Goal: Check status: Check status

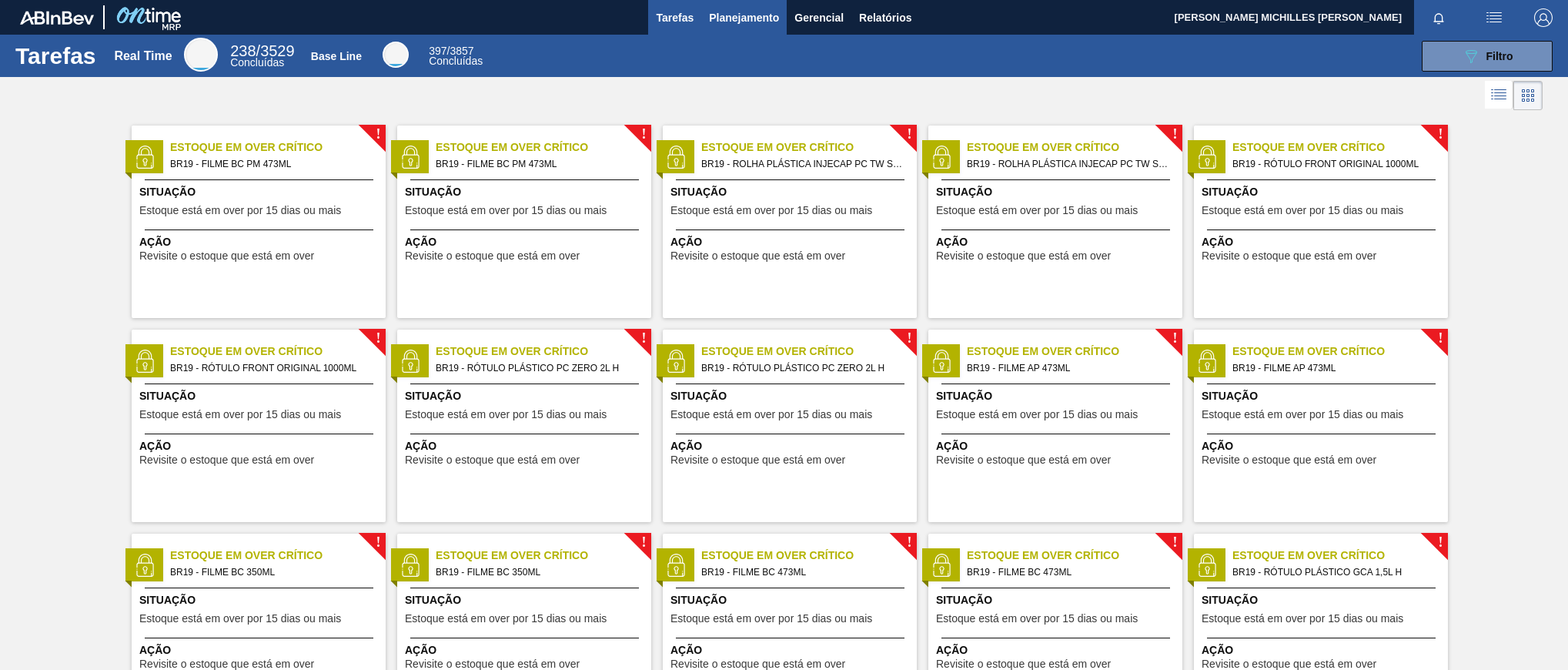
click at [738, 19] on span "Planejamento" at bounding box center [744, 18] width 70 height 19
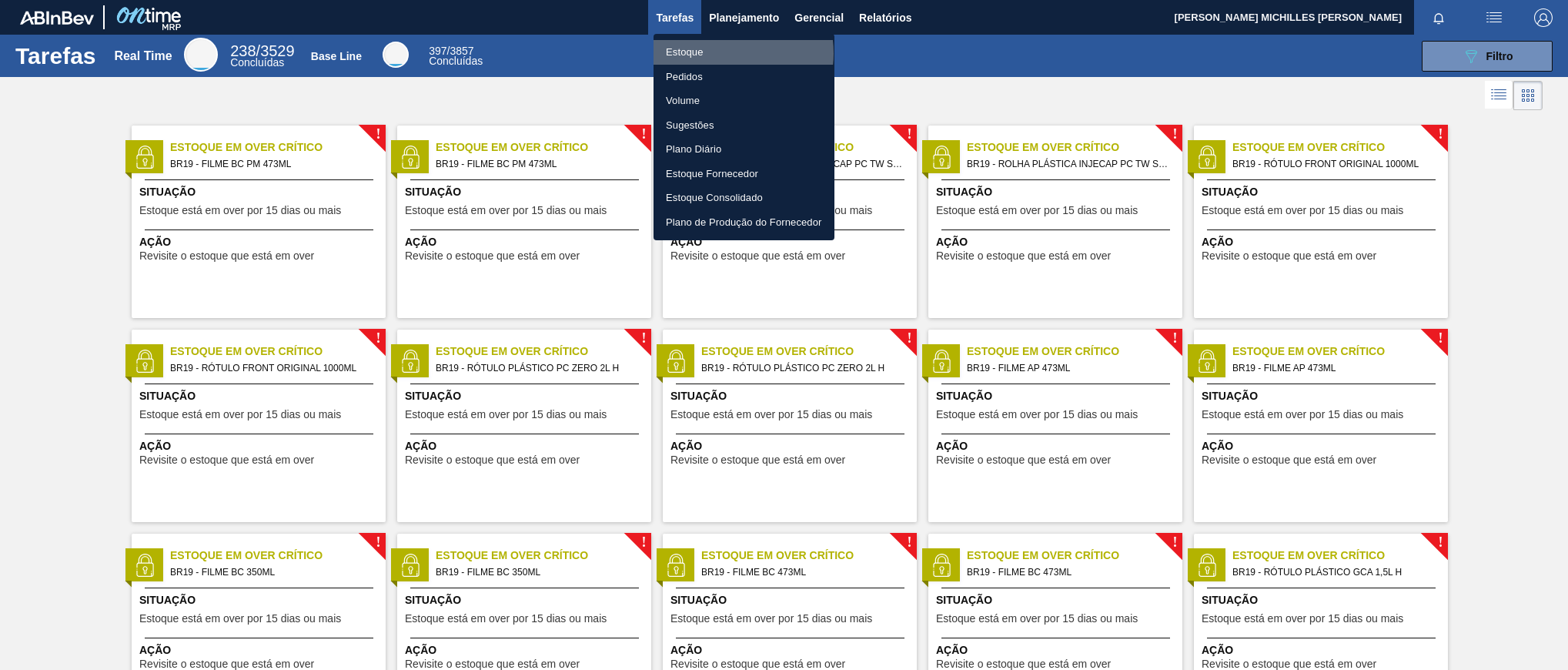
click at [725, 53] on li "Estoque" at bounding box center [744, 52] width 181 height 25
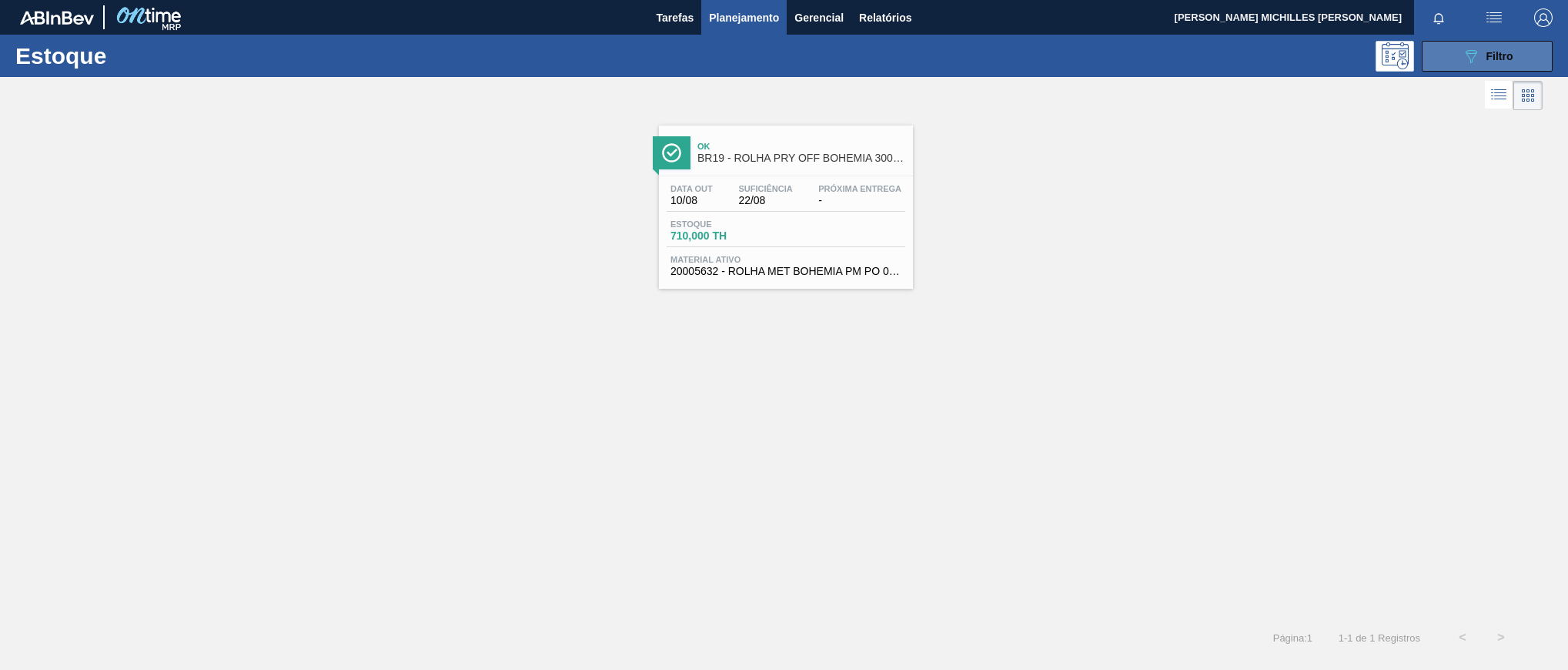
click at [1462, 57] on icon "089F7B8B-B2A5-4AFE-B5C0-19BA573D28AC" at bounding box center [1471, 57] width 19 height 19
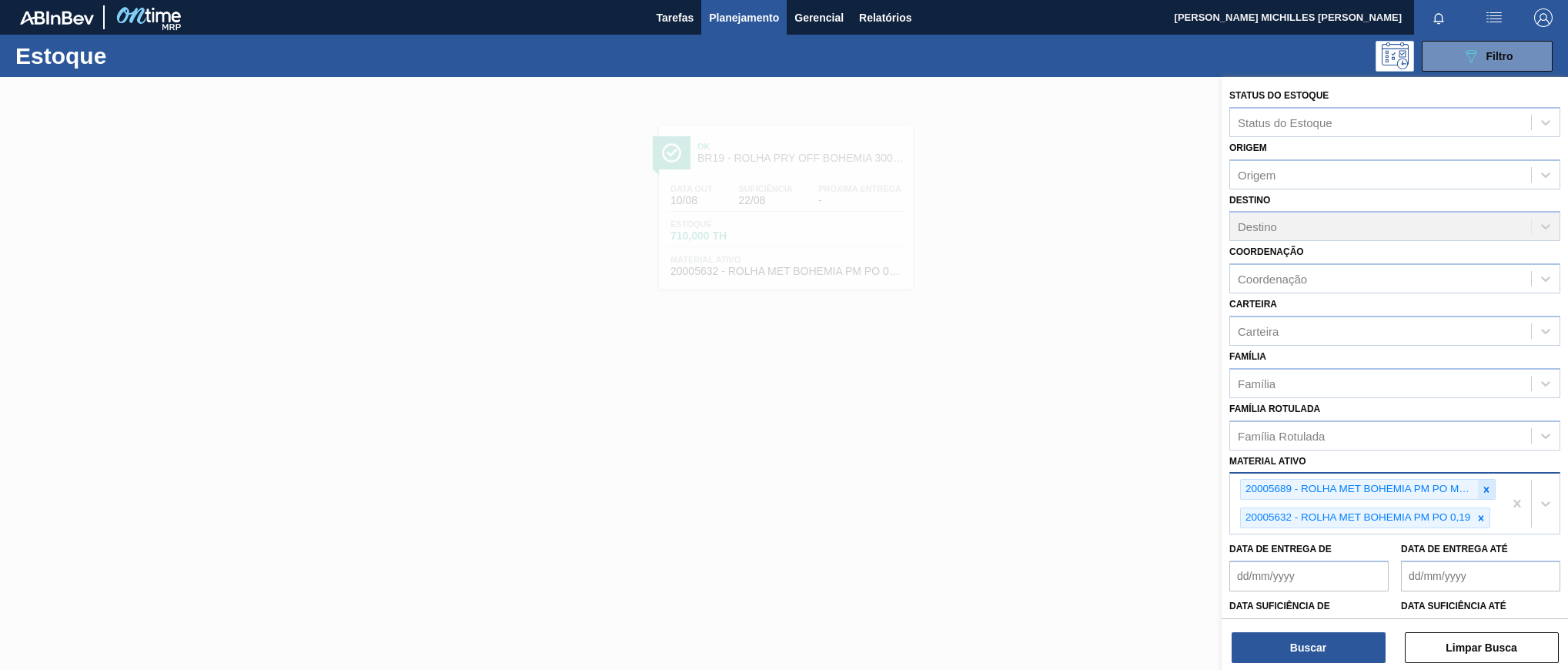
click at [1481, 493] on icon at bounding box center [1486, 489] width 11 height 11
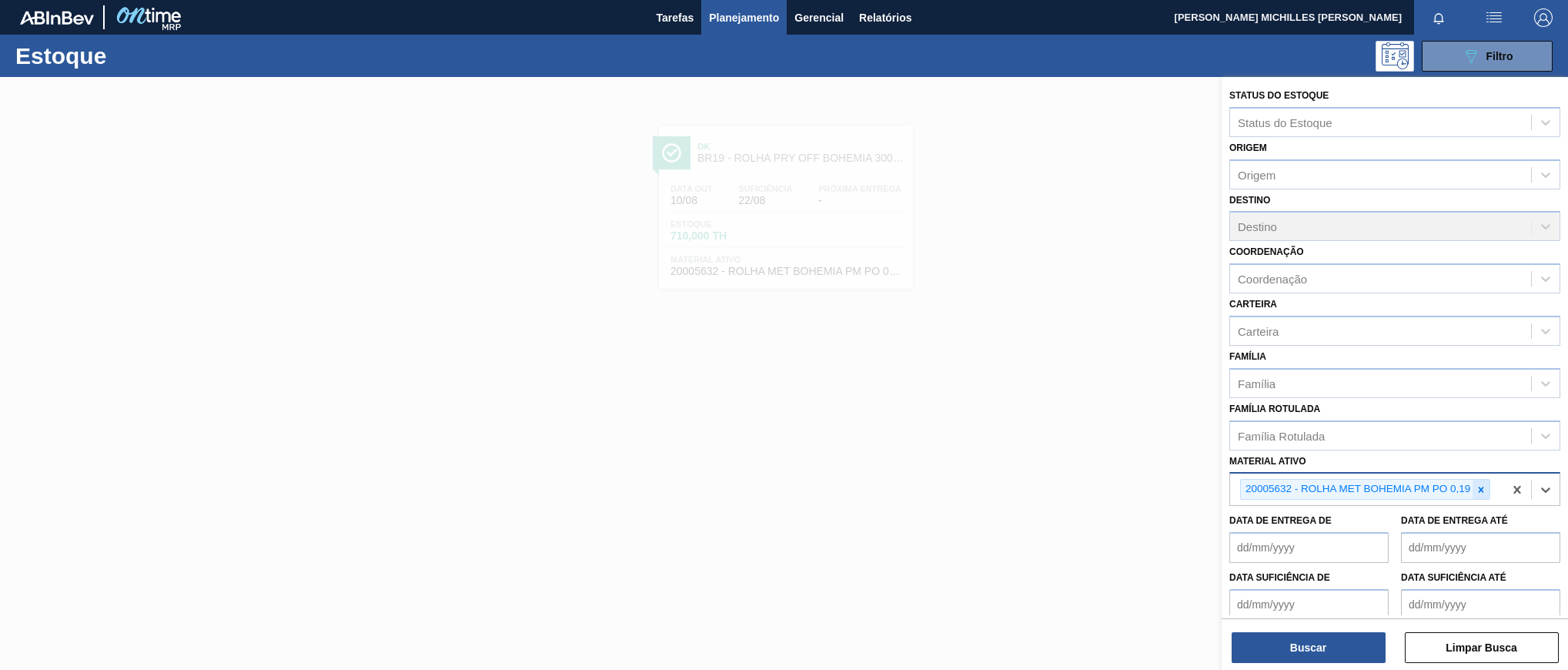
click at [1482, 490] on icon at bounding box center [1481, 489] width 5 height 5
paste ativo "30031671"
type ativo "30031671"
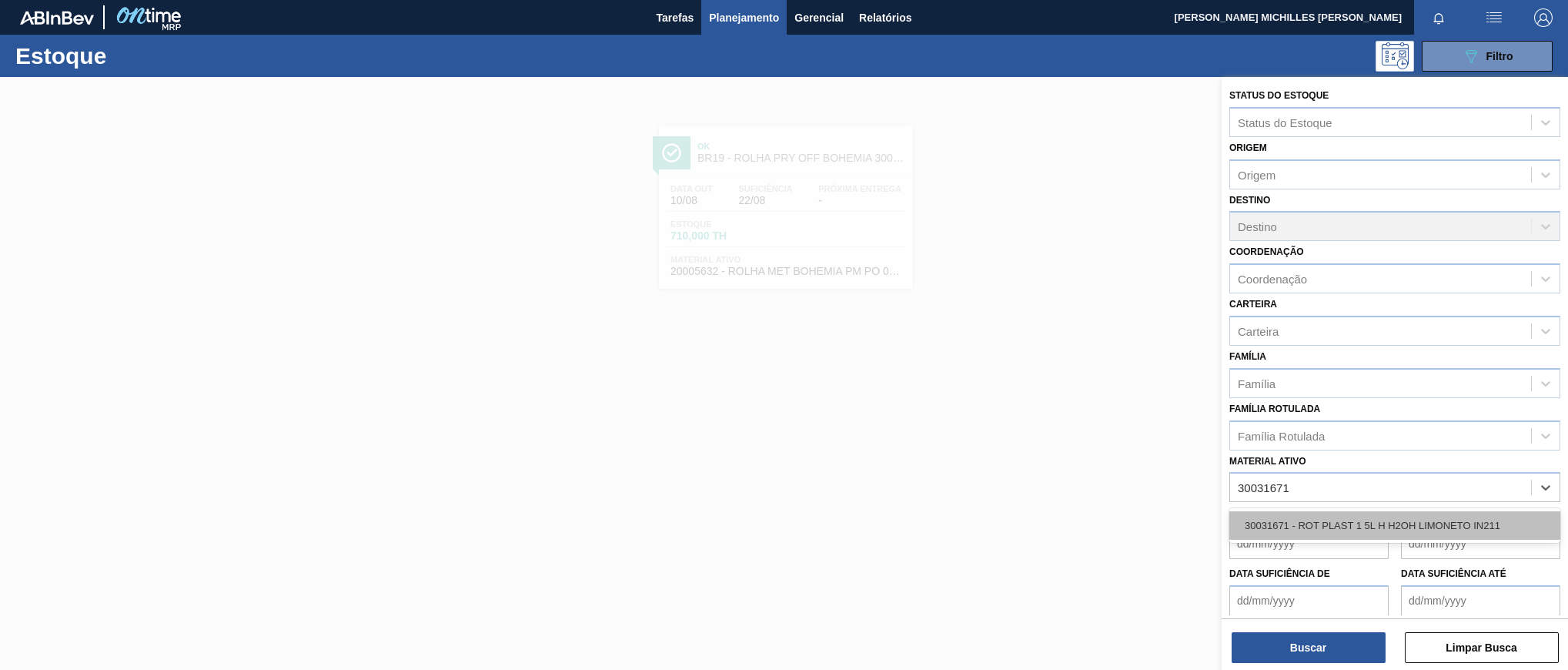
click at [1426, 524] on div "30031671 - ROT PLAST 1 5L H H2OH LIMONETO IN211" at bounding box center [1395, 525] width 331 height 28
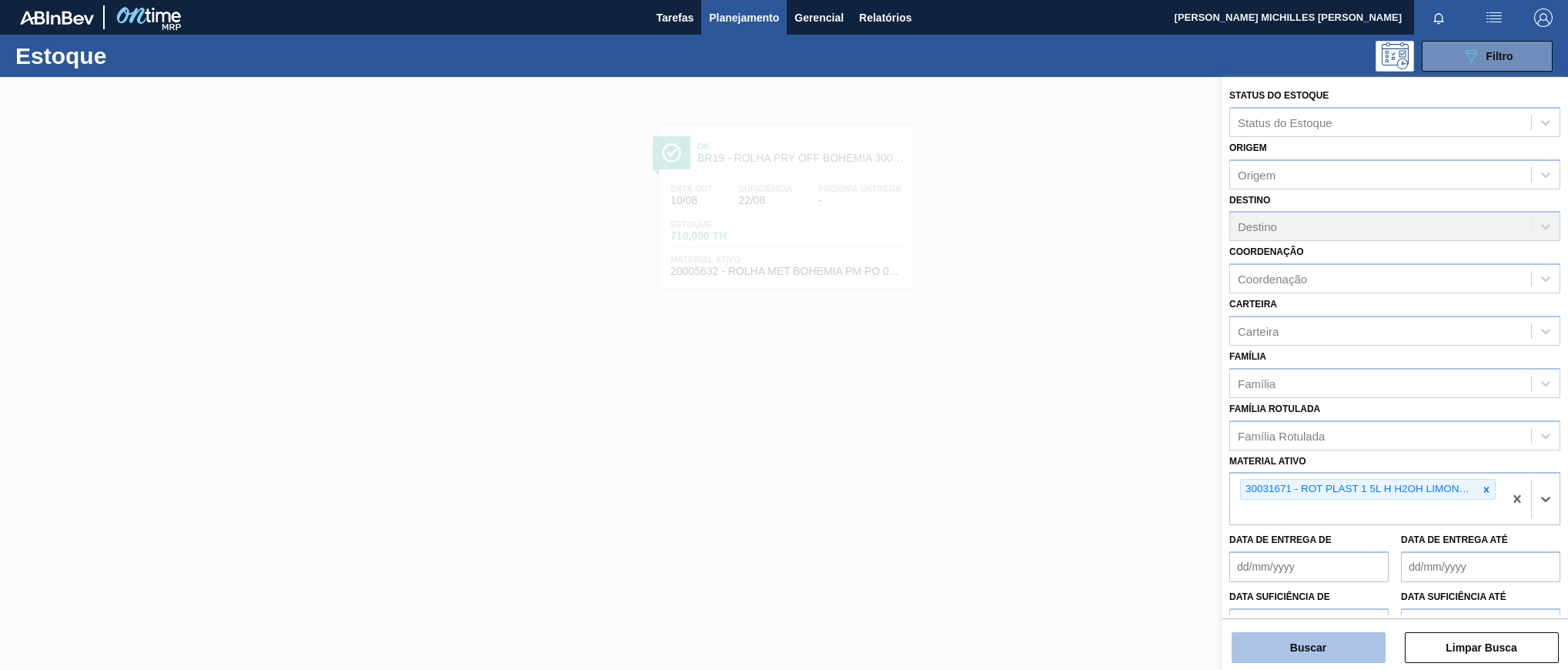
click at [1344, 636] on button "Buscar" at bounding box center [1308, 648] width 154 height 31
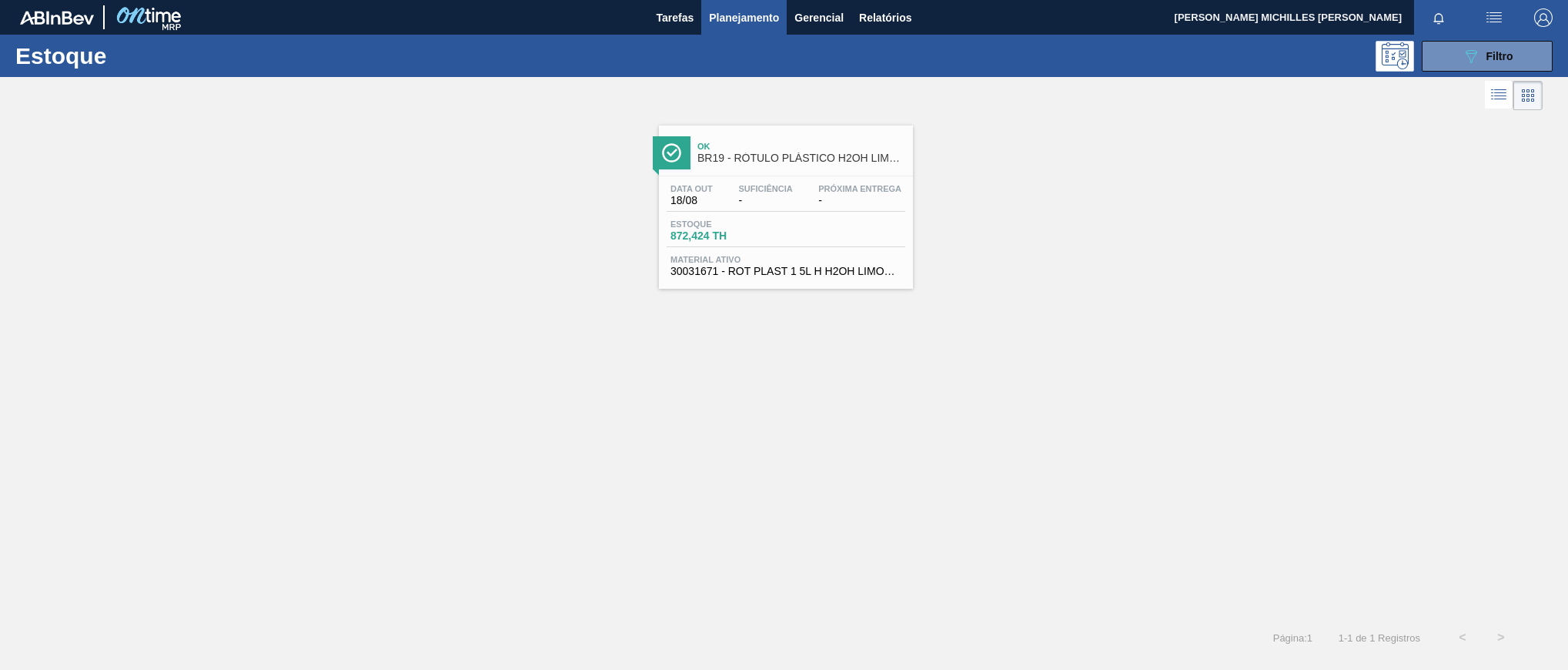
click at [846, 238] on div "Estoque 872,424 TH" at bounding box center [786, 233] width 238 height 27
